Goal: Task Accomplishment & Management: Manage account settings

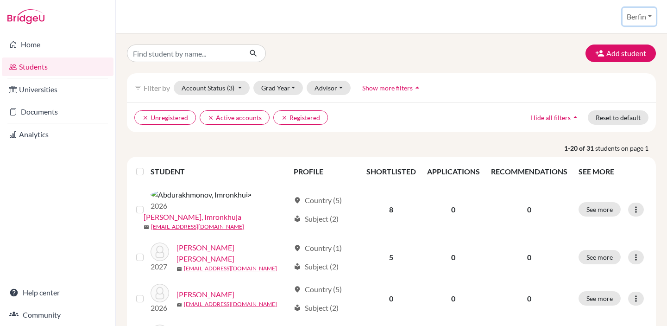
click at [636, 15] on button "Berfin" at bounding box center [638, 17] width 33 height 18
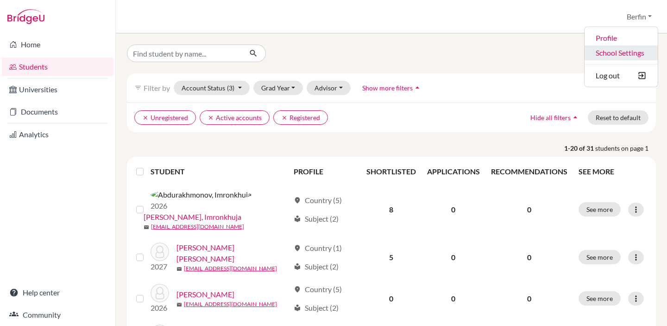
click at [617, 54] on link "School Settings" at bounding box center [620, 52] width 73 height 15
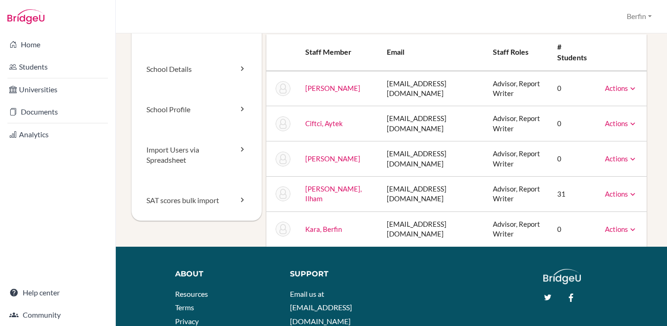
scroll to position [35, 0]
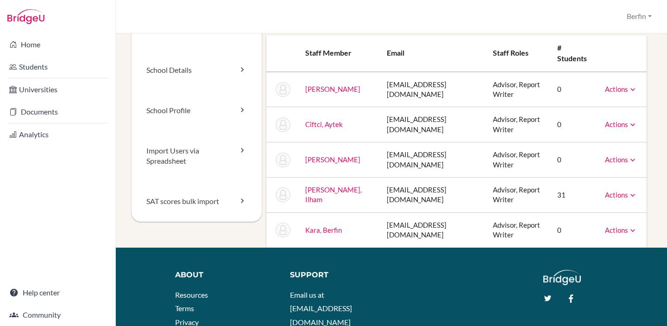
click at [631, 91] on icon at bounding box center [632, 89] width 9 height 9
click at [206, 163] on link "Import Users via Spreadsheet" at bounding box center [197, 156] width 130 height 51
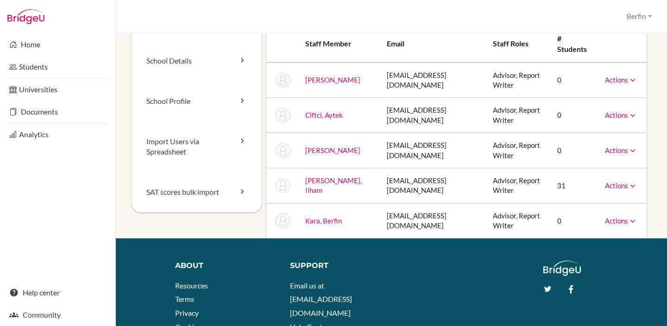
scroll to position [2, 0]
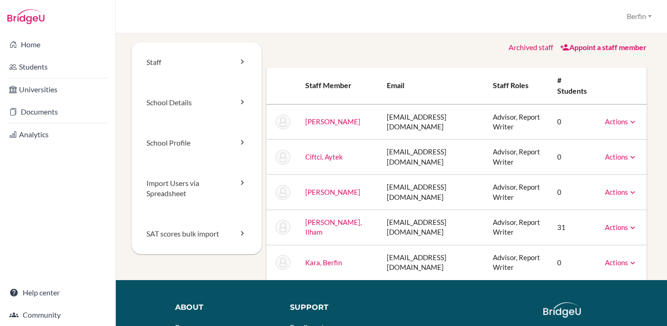
click at [334, 115] on td "[PERSON_NAME]" at bounding box center [338, 121] width 81 height 35
click at [333, 117] on link "[PERSON_NAME]" at bounding box center [332, 121] width 55 height 8
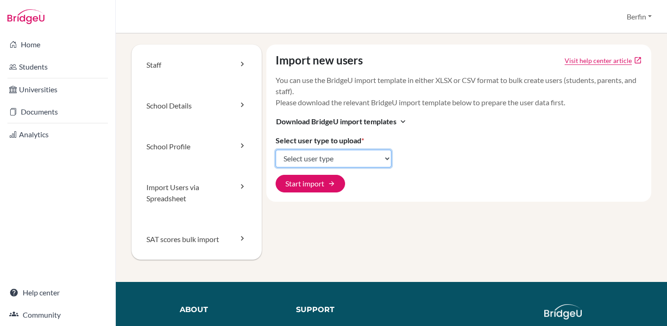
click at [338, 162] on select "Select user type Students Students and parents Parents Advisors Report writers" at bounding box center [334, 159] width 116 height 18
select select "students"
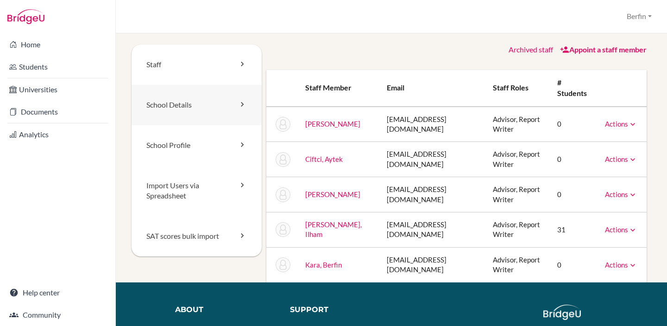
click at [207, 110] on link "School Details" at bounding box center [197, 105] width 130 height 40
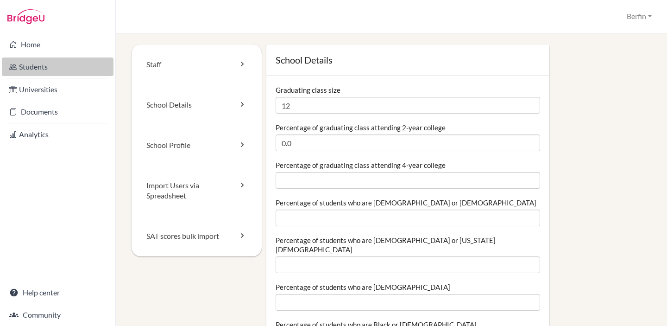
click at [63, 65] on link "Students" at bounding box center [58, 66] width 112 height 19
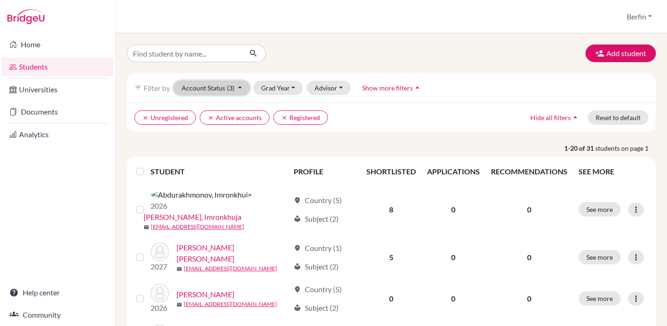
click at [242, 87] on button "Account Status (3)" at bounding box center [212, 88] width 76 height 14
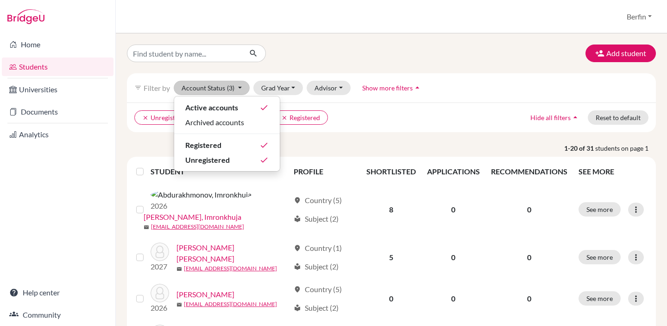
click at [389, 130] on div "clear Unregistered clear Active accounts clear Registered Hide all filters arro…" at bounding box center [391, 117] width 529 height 30
